Goal: Navigation & Orientation: Understand site structure

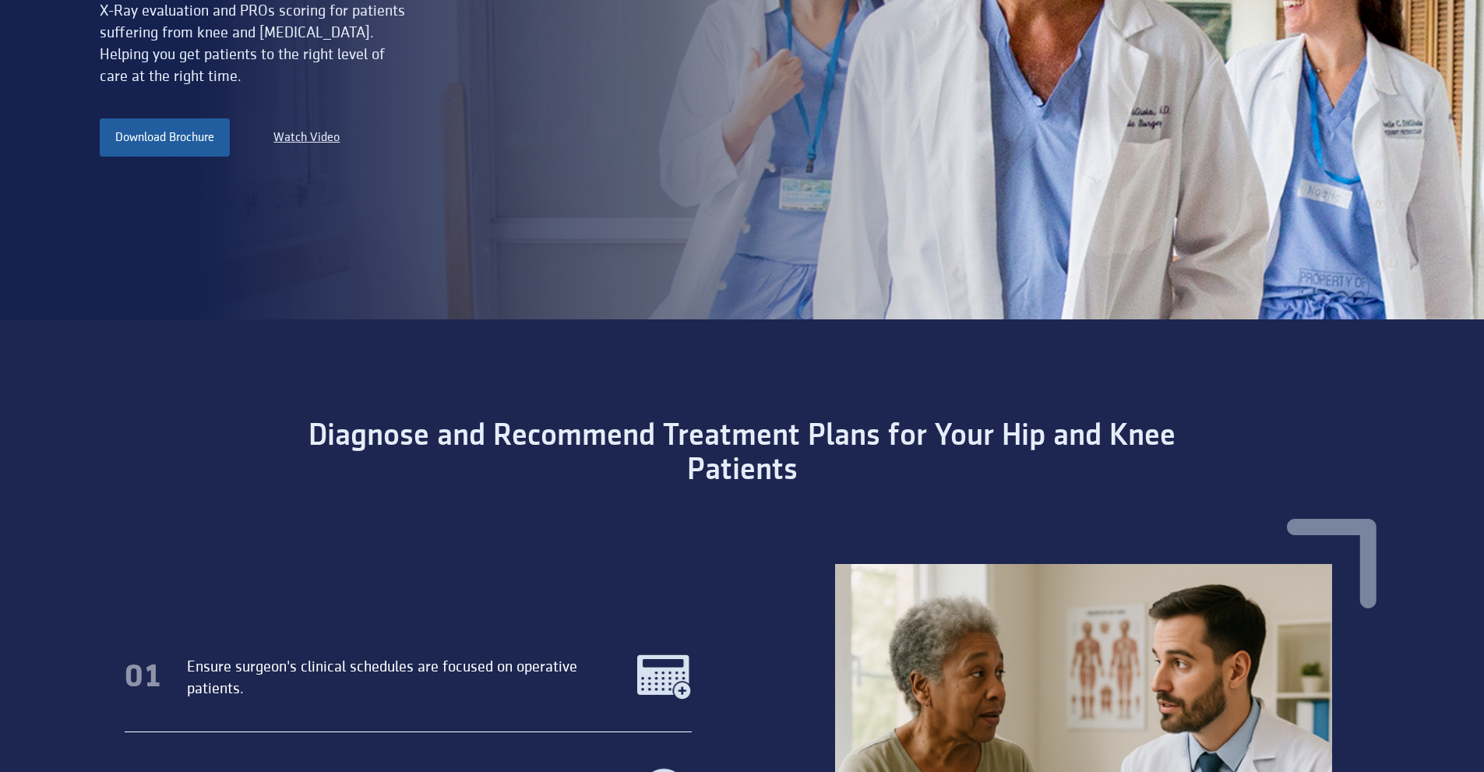
scroll to position [223, 0]
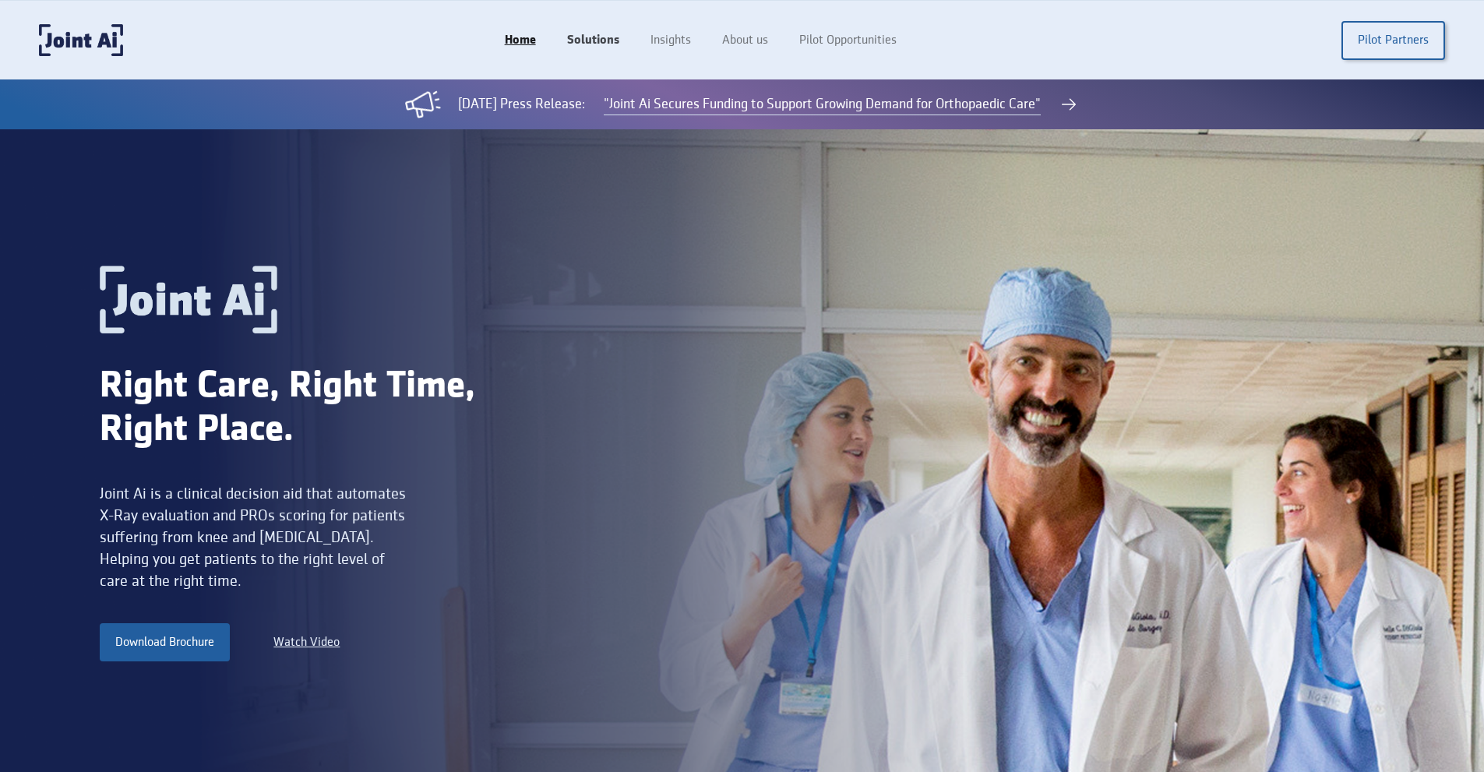
click at [597, 32] on link "Solutions" at bounding box center [592, 41] width 83 height 30
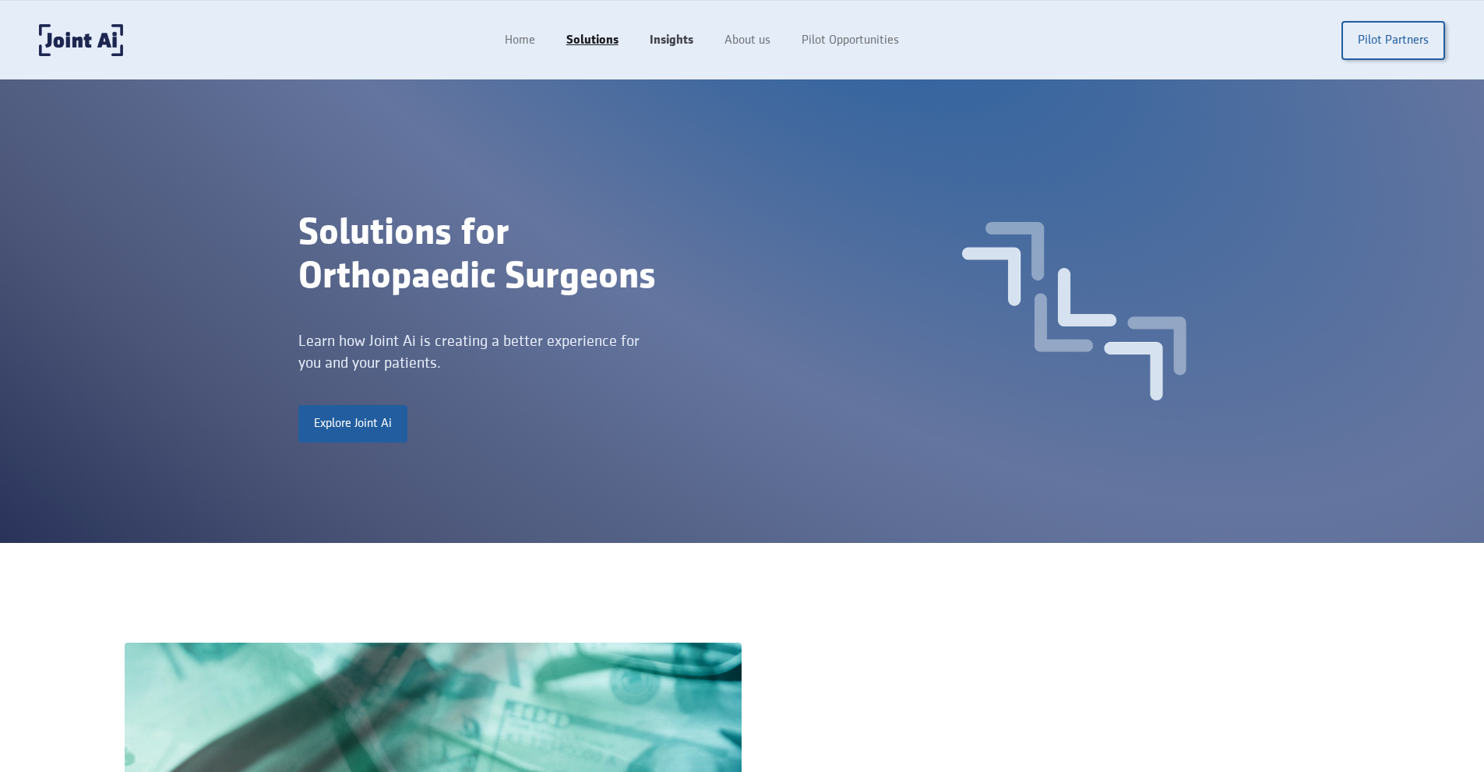
click at [671, 44] on link "Insights" at bounding box center [671, 41] width 75 height 30
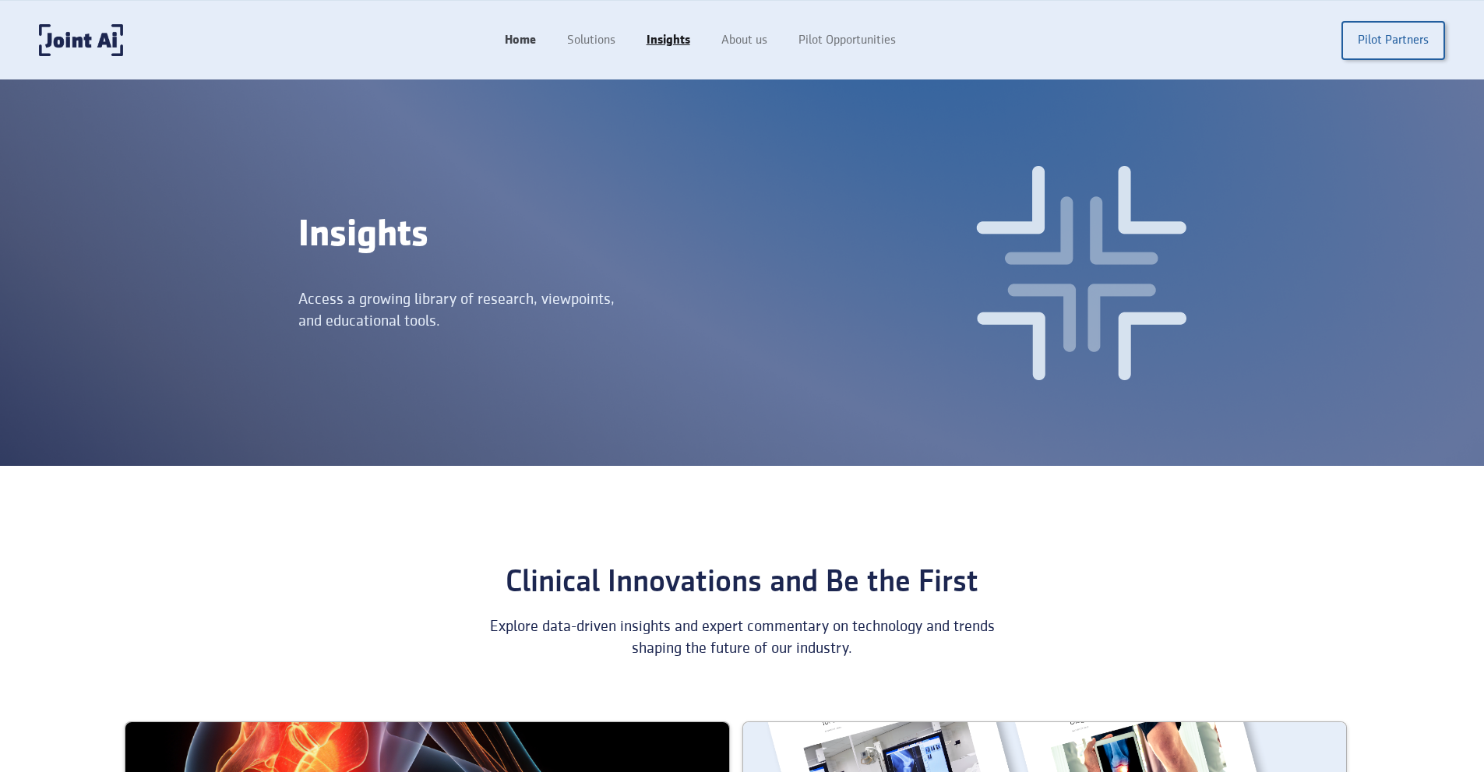
click at [522, 31] on link "Home" at bounding box center [520, 41] width 62 height 30
